Goal: Task Accomplishment & Management: Use online tool/utility

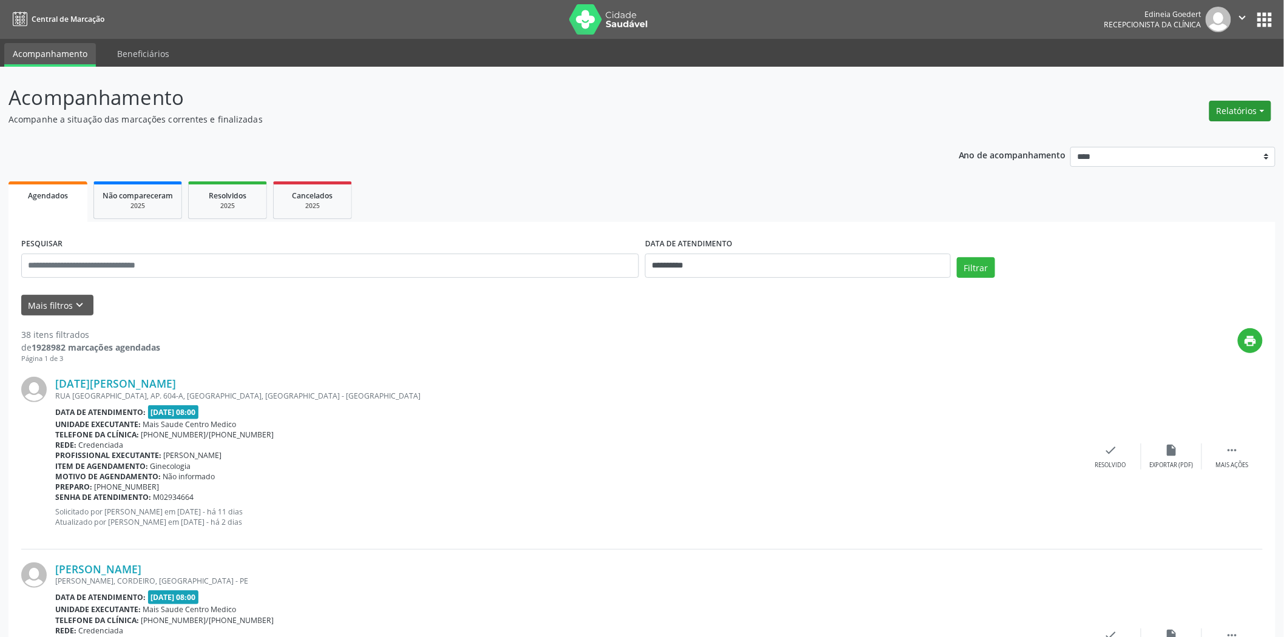
click at [1247, 111] on button "Relatórios" at bounding box center [1241, 111] width 62 height 21
click at [1178, 135] on link "Agendamentos" at bounding box center [1206, 136] width 131 height 17
select select "*"
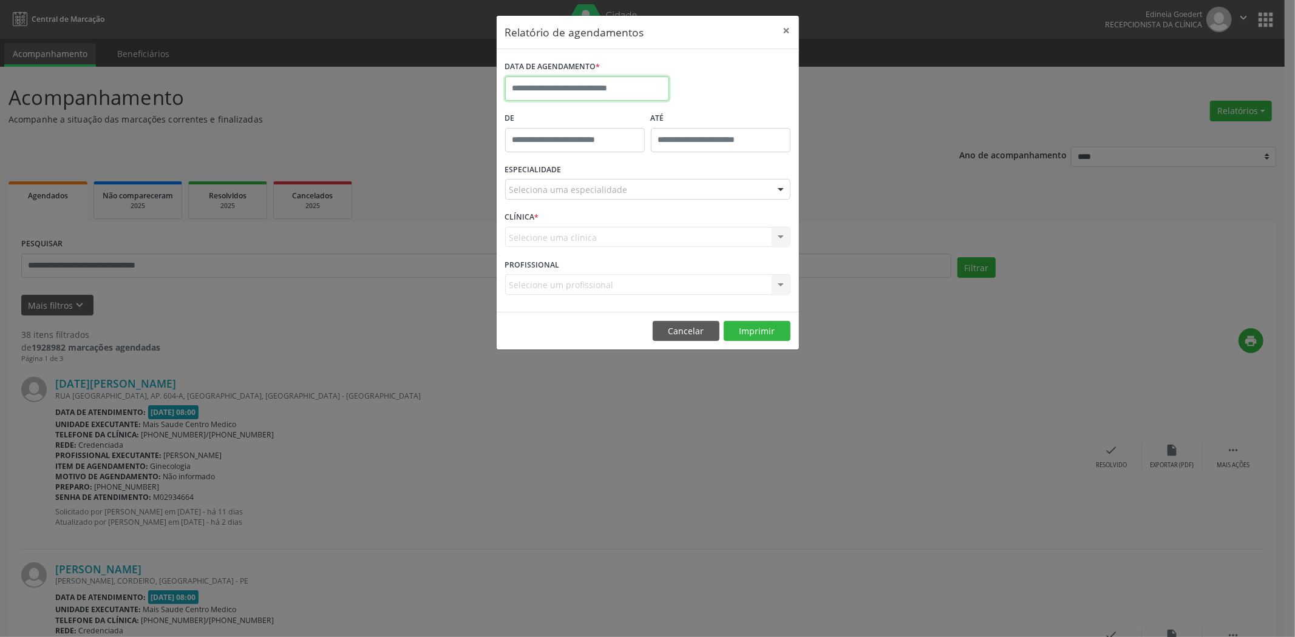
click at [568, 87] on input "text" at bounding box center [587, 88] width 164 height 24
click at [548, 246] on span "29" at bounding box center [545, 249] width 24 height 24
type input "**********"
click at [544, 247] on span "29" at bounding box center [545, 249] width 24 height 24
click at [544, 247] on div "CLÍNICA * Selecione uma clínica Nenhum resultado encontrado para: " " Não há ne…" at bounding box center [647, 231] width 291 height 47
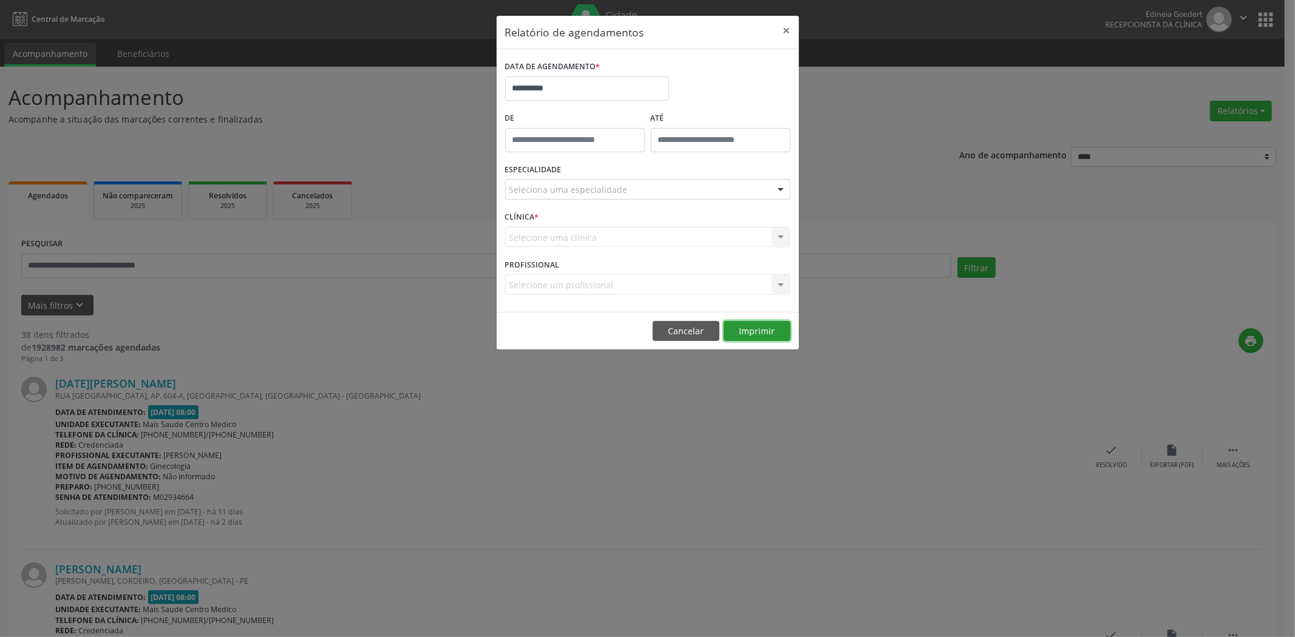
click at [759, 331] on button "Imprimir" at bounding box center [757, 331] width 67 height 21
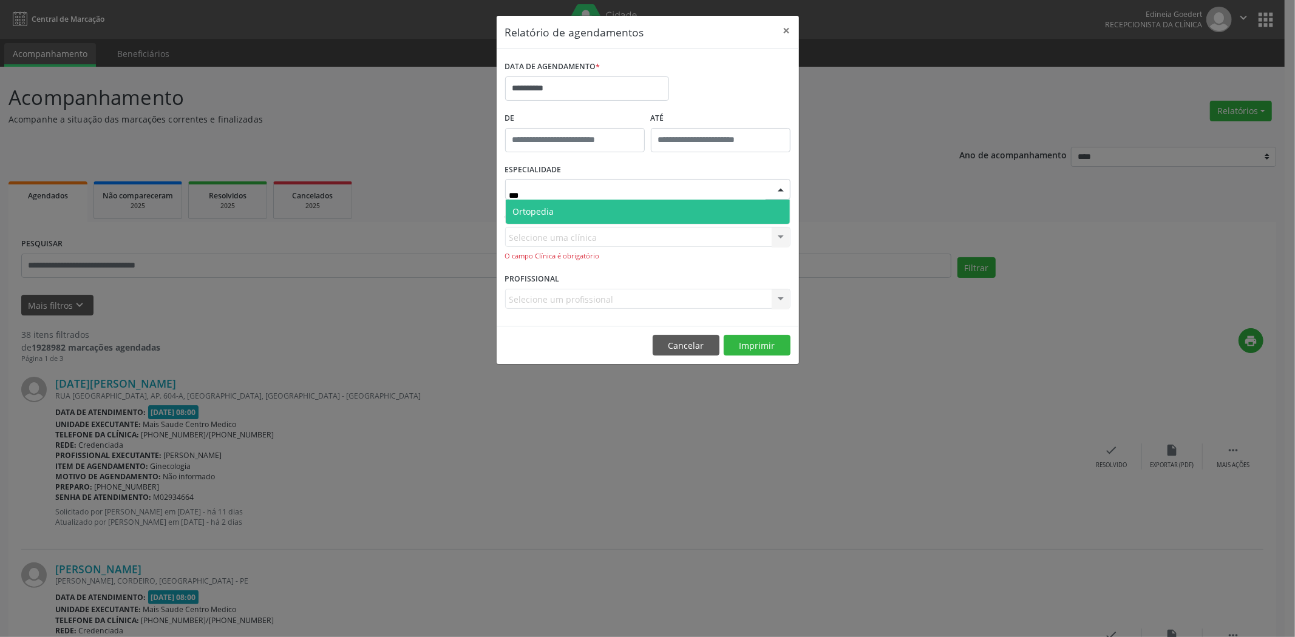
type input "****"
click at [538, 214] on span "Ortopedia" at bounding box center [533, 212] width 41 height 12
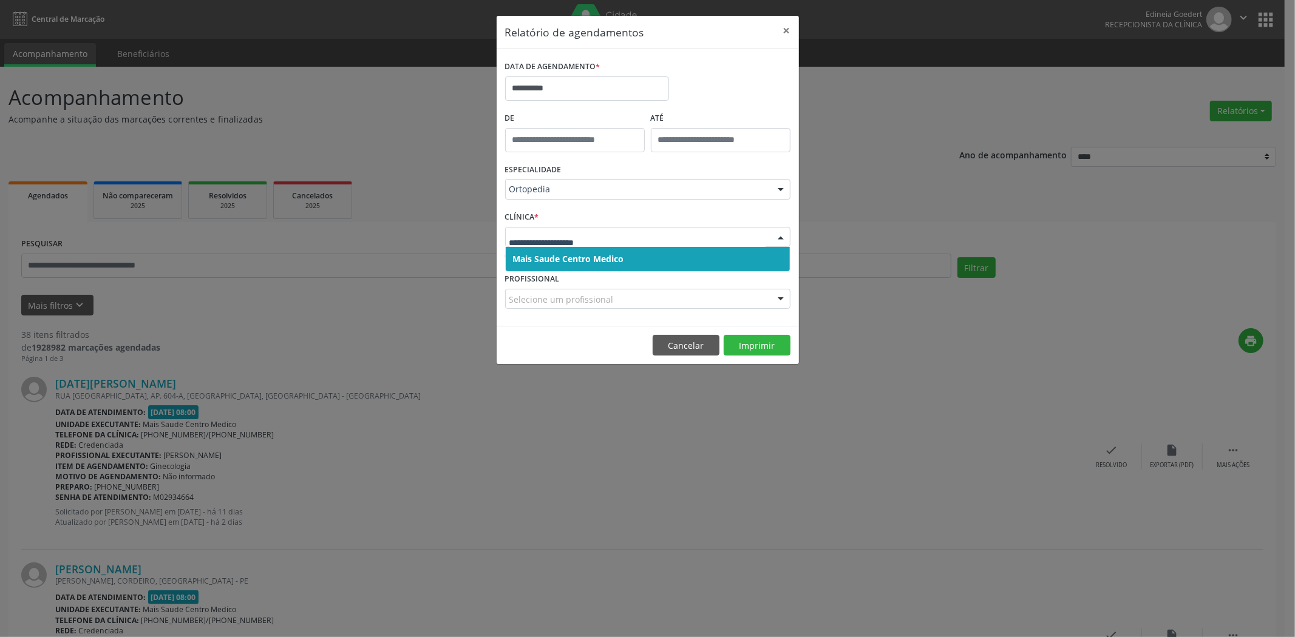
click at [620, 257] on span "Mais Saude Centro Medico" at bounding box center [568, 259] width 111 height 12
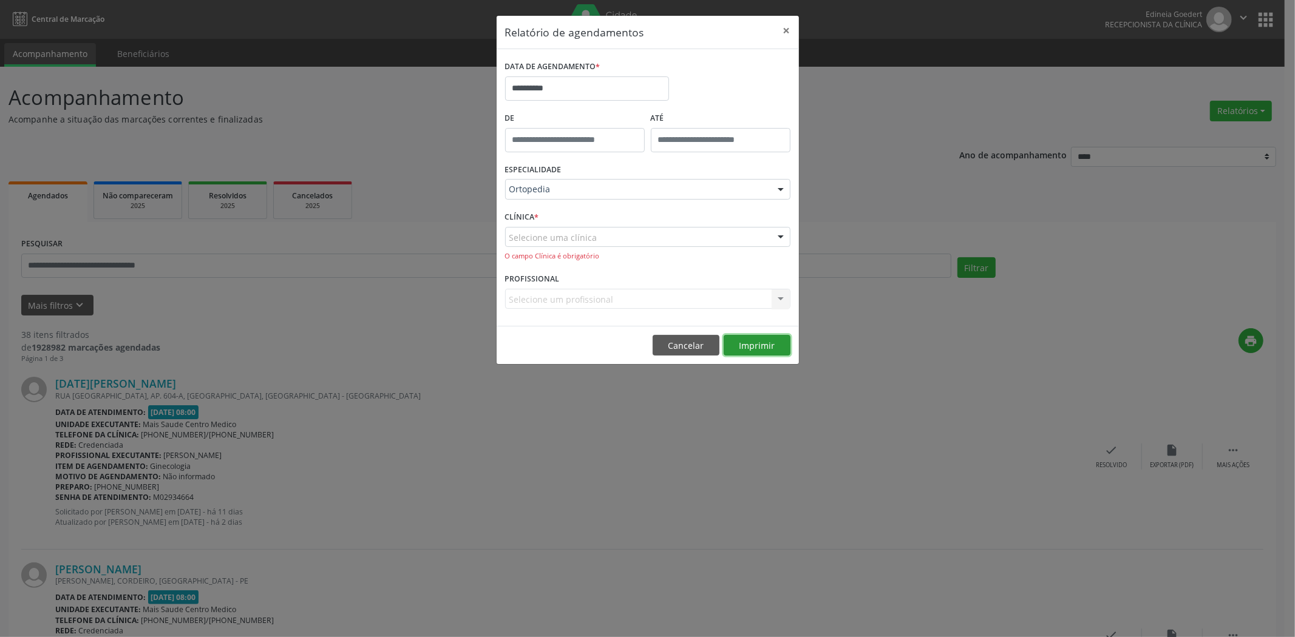
click at [745, 346] on button "Imprimir" at bounding box center [757, 345] width 67 height 21
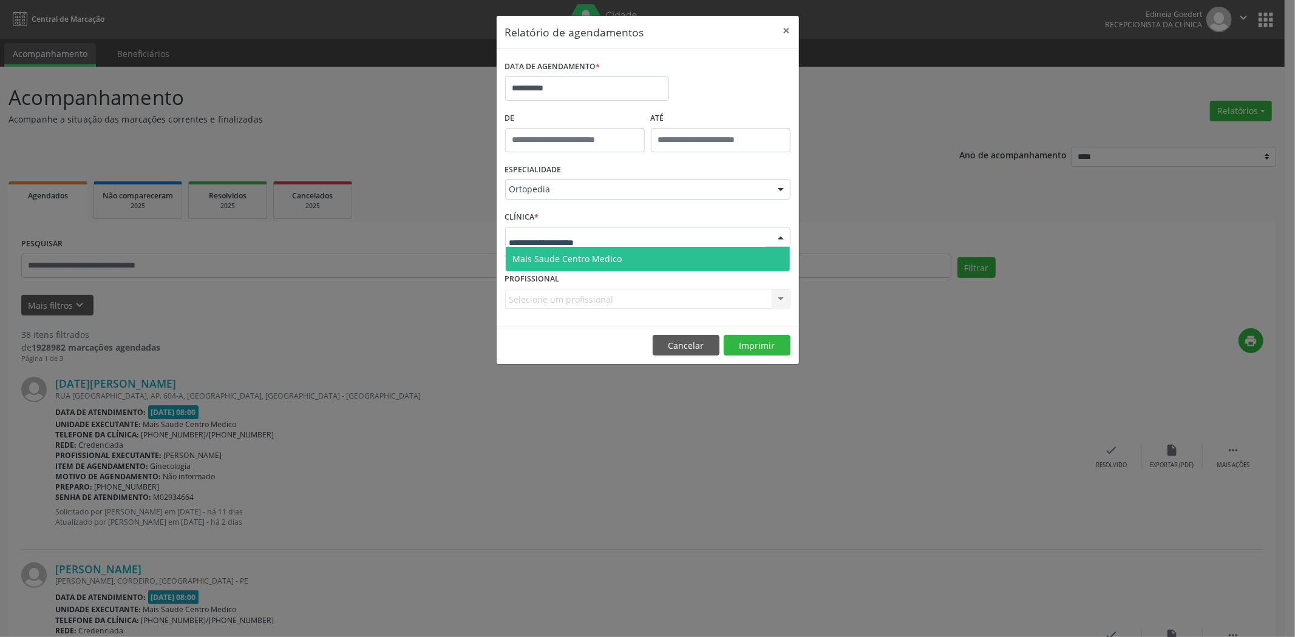
click at [622, 232] on div at bounding box center [647, 237] width 285 height 21
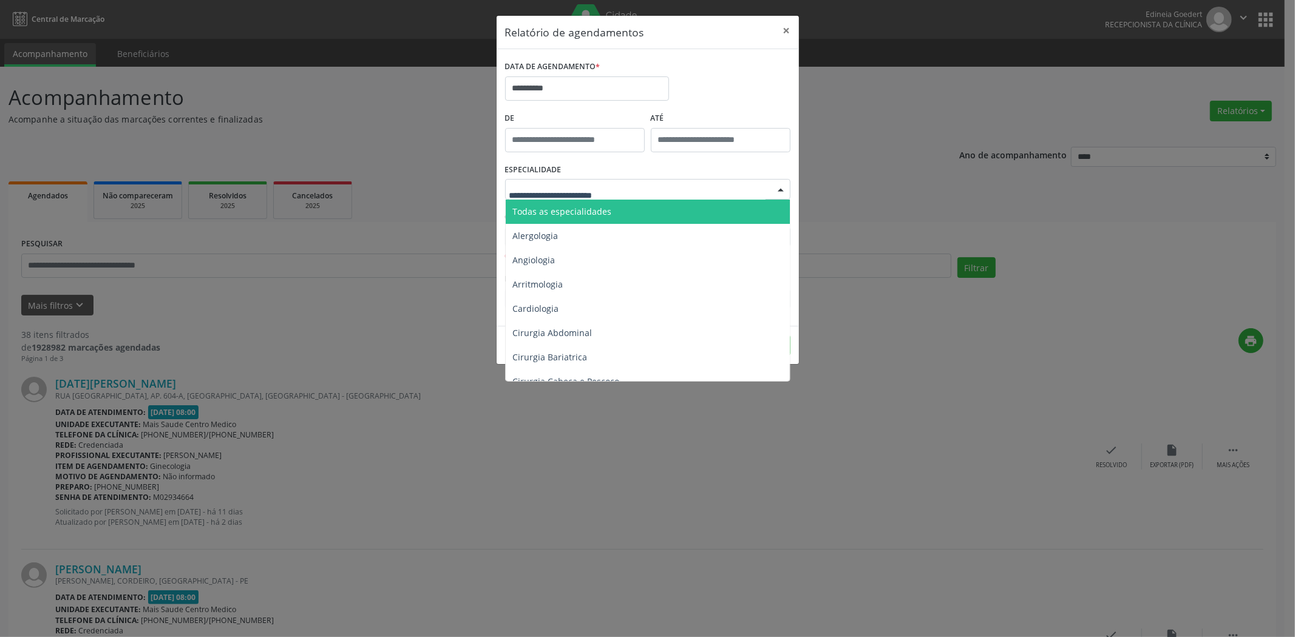
click at [572, 209] on span "Todas as especialidades" at bounding box center [562, 212] width 99 height 12
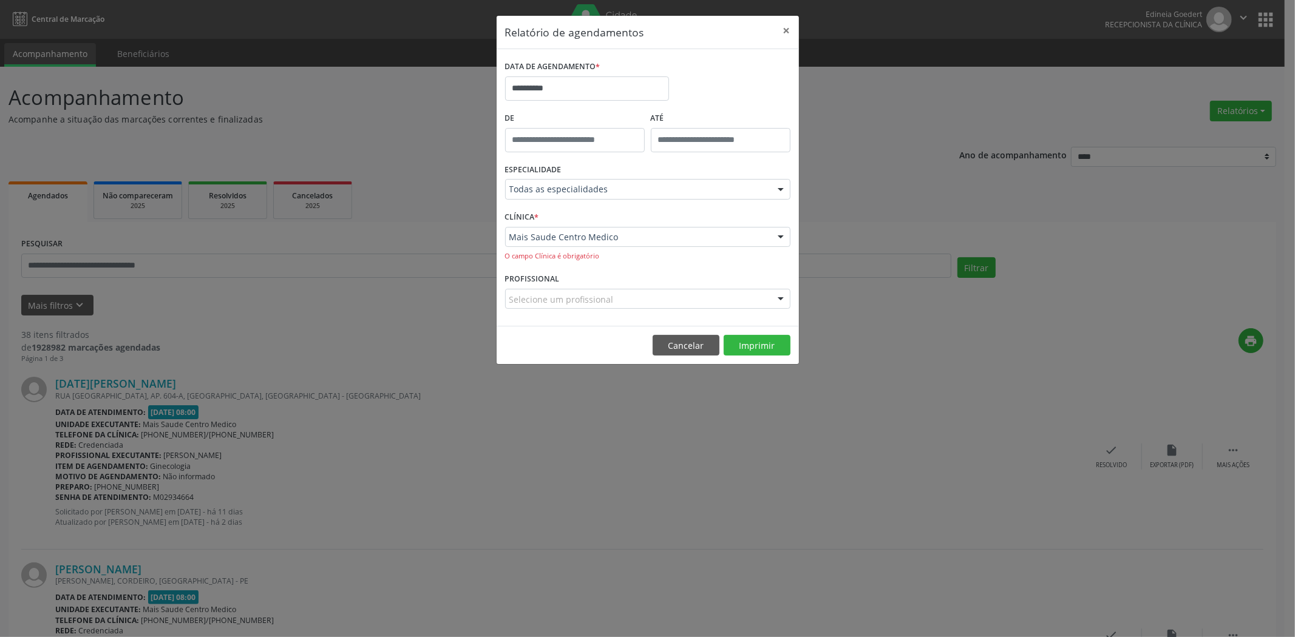
click at [572, 244] on div "Mais Saude Centro Medico" at bounding box center [647, 237] width 285 height 21
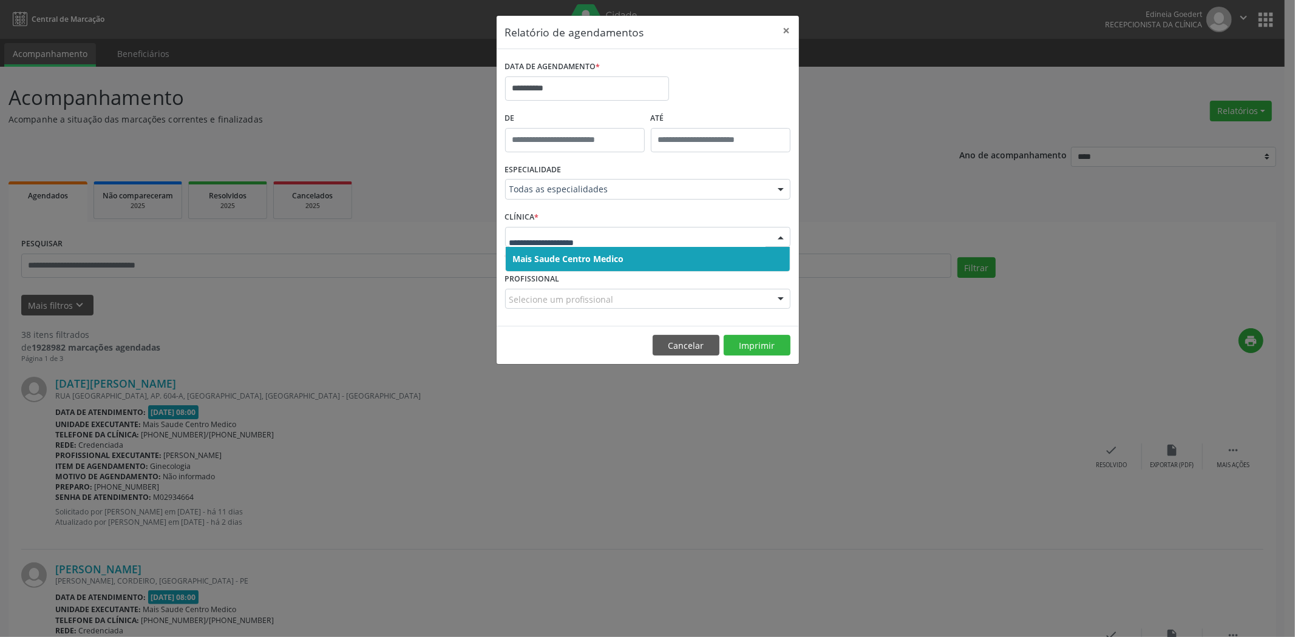
click at [574, 256] on span "Mais Saude Centro Medico" at bounding box center [568, 259] width 111 height 12
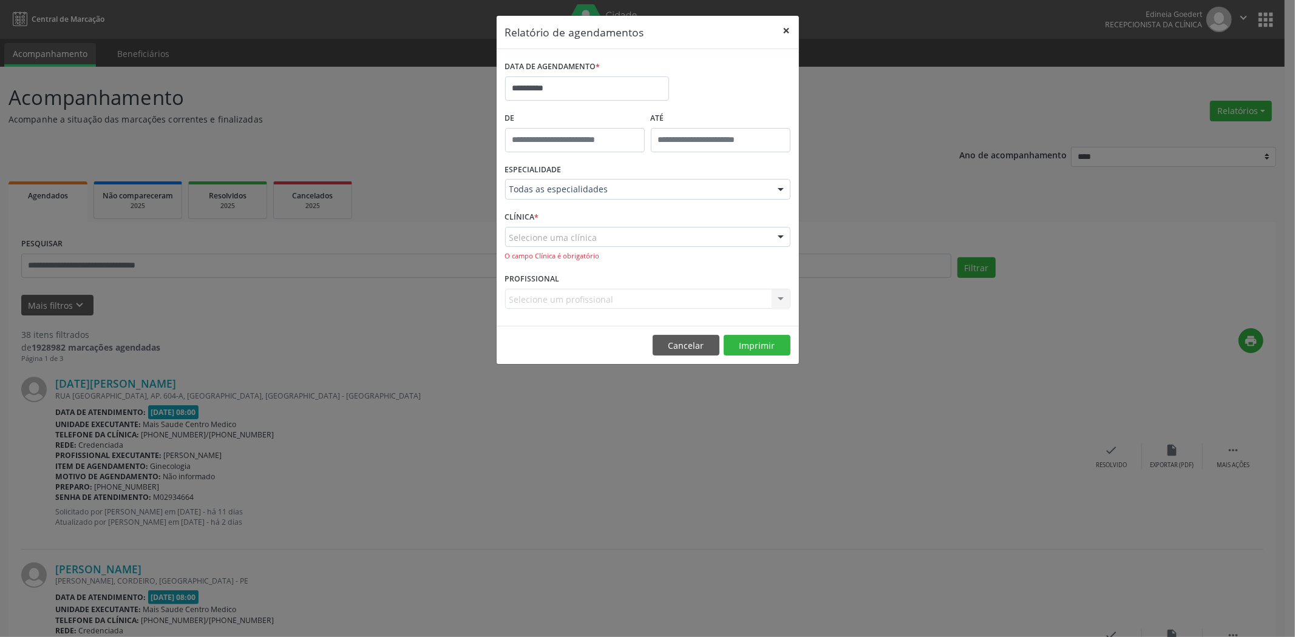
click at [781, 26] on button "×" at bounding box center [787, 31] width 24 height 30
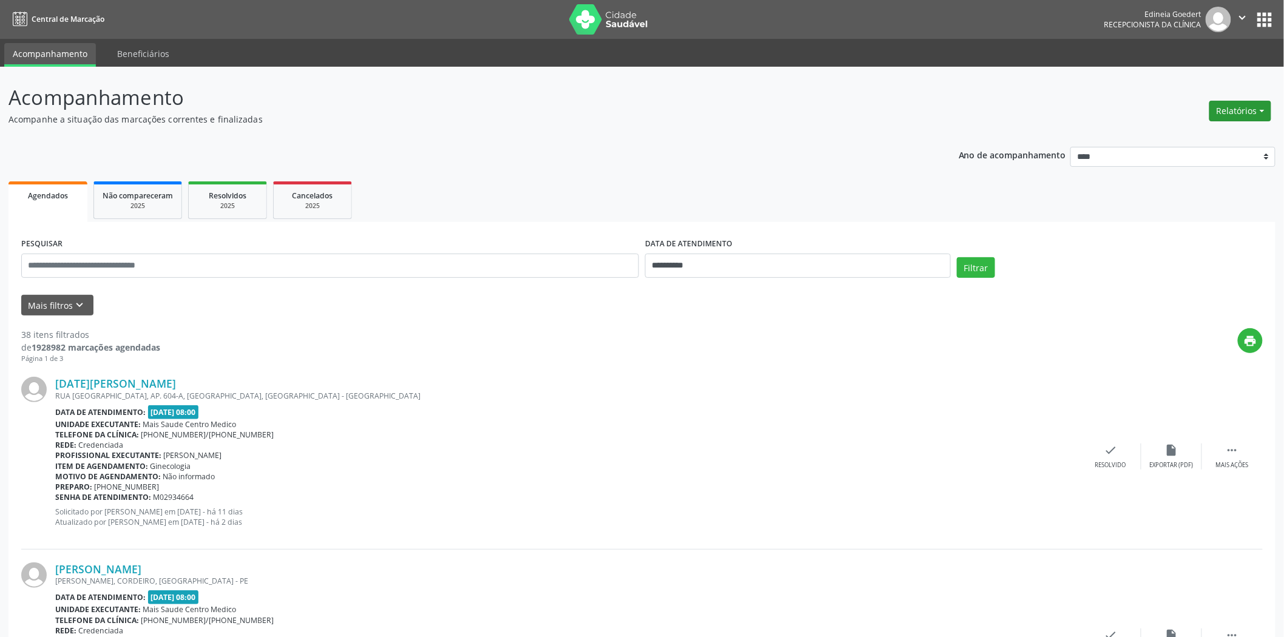
click at [1222, 107] on button "Relatórios" at bounding box center [1241, 111] width 62 height 21
click at [1188, 132] on link "Agendamentos" at bounding box center [1206, 136] width 131 height 17
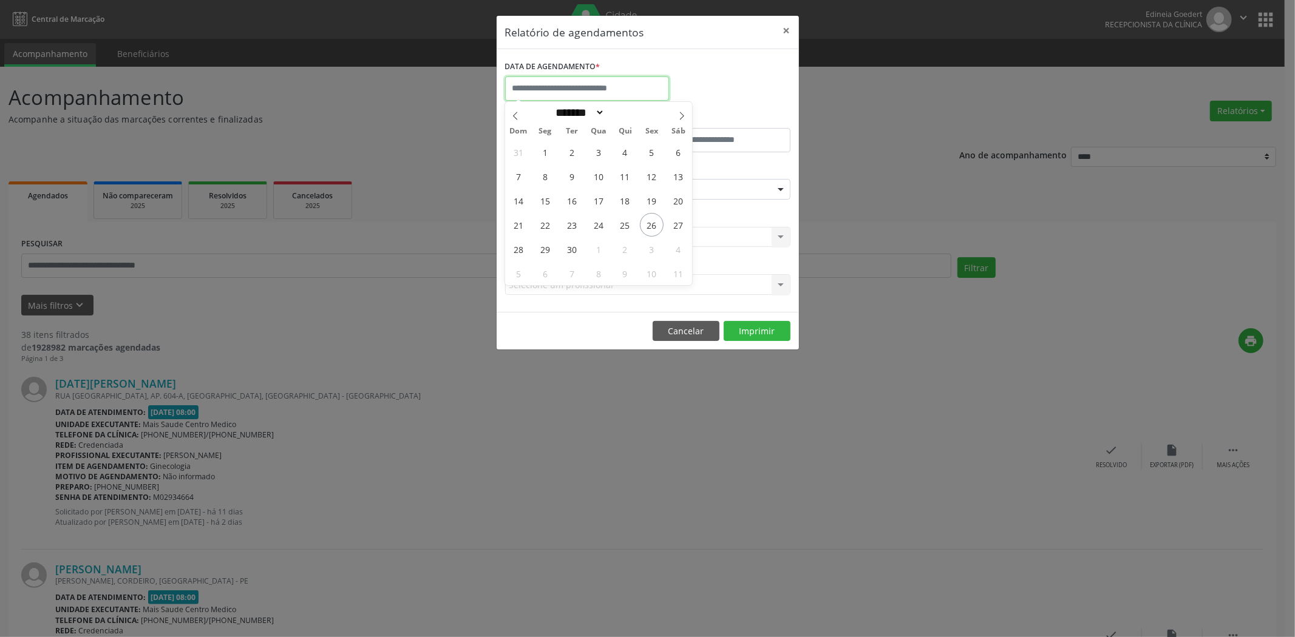
click at [560, 90] on input "text" at bounding box center [587, 88] width 164 height 24
click at [544, 248] on span "29" at bounding box center [545, 249] width 24 height 24
type input "**********"
click at [545, 248] on span "29" at bounding box center [545, 249] width 24 height 24
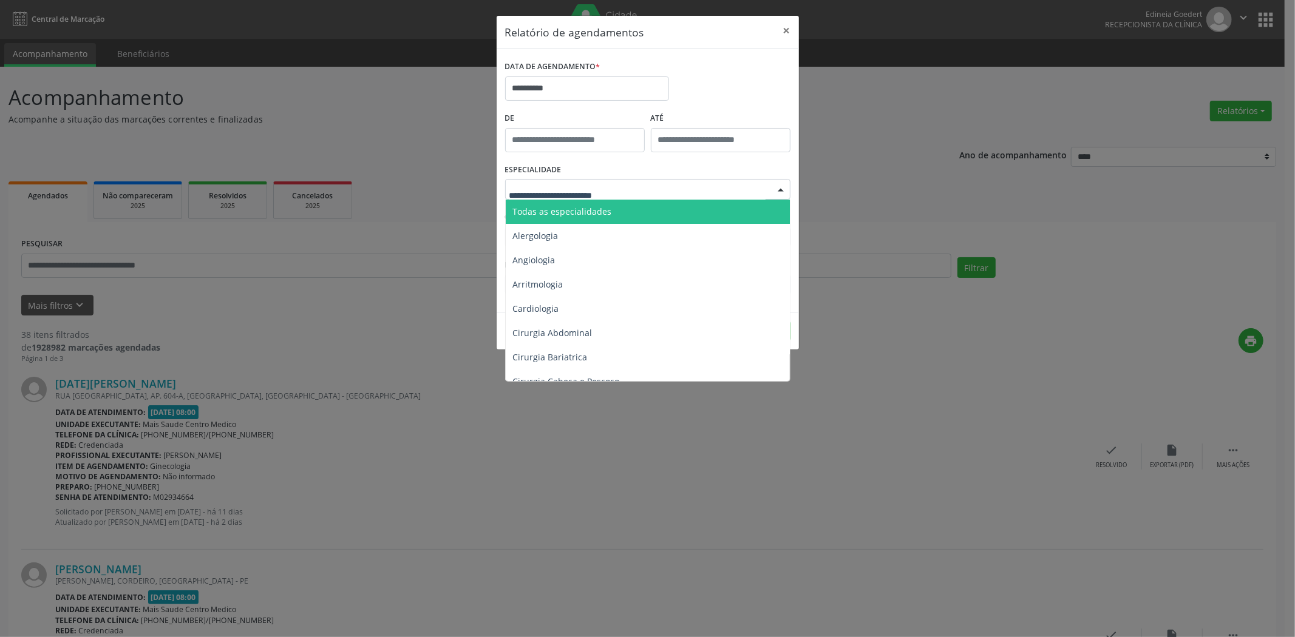
click at [557, 208] on span "Todas as especialidades" at bounding box center [562, 212] width 99 height 12
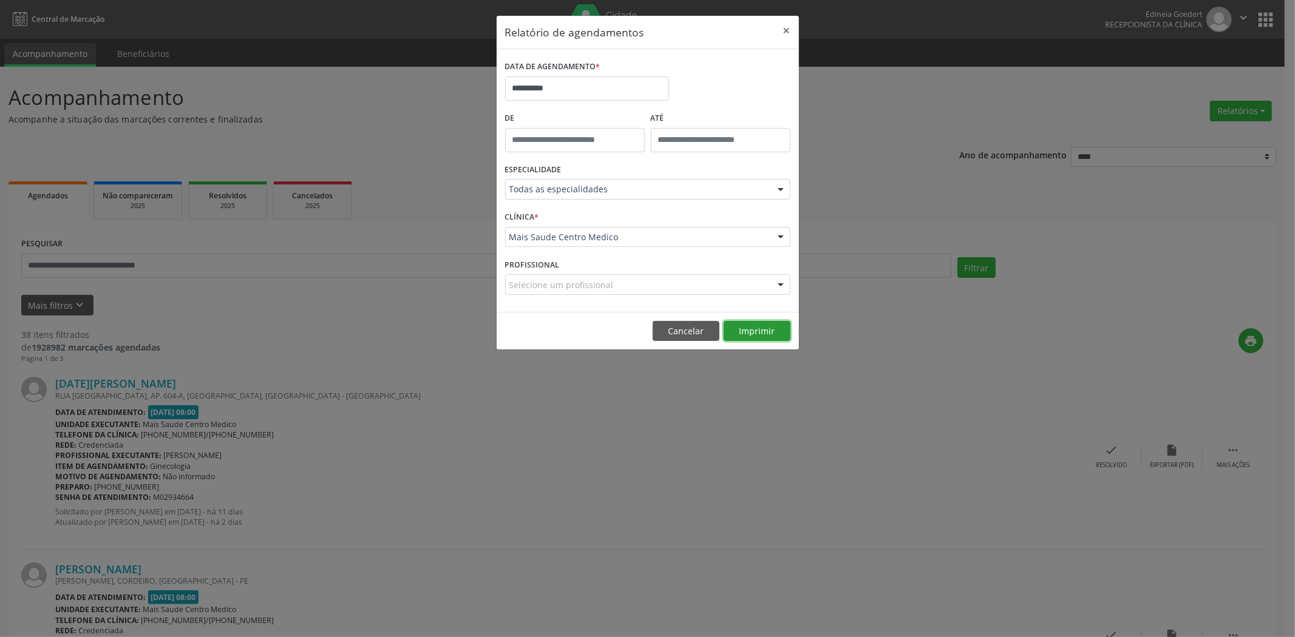
click at [753, 328] on button "Imprimir" at bounding box center [757, 331] width 67 height 21
